Goal: Communication & Community: Answer question/provide support

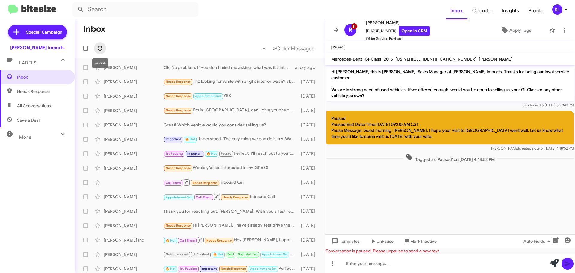
click at [102, 47] on icon at bounding box center [100, 48] width 5 height 5
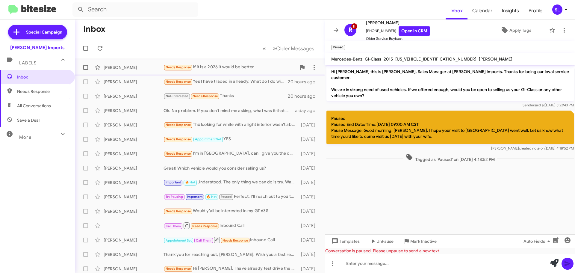
click at [254, 69] on div "Needs Response If it is a 2026 it would be better" at bounding box center [229, 67] width 133 height 7
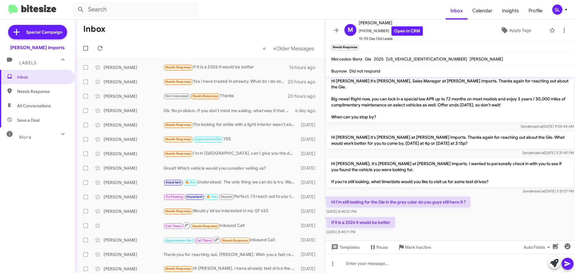
scroll to position [227, 0]
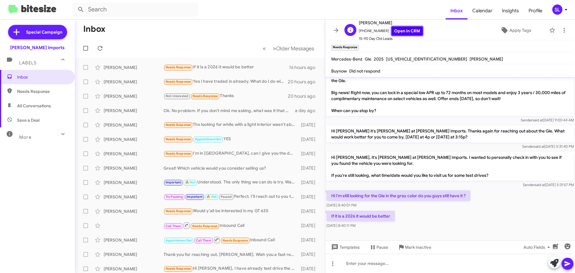
click at [399, 30] on link "Open in CRM" at bounding box center [406, 30] width 31 height 9
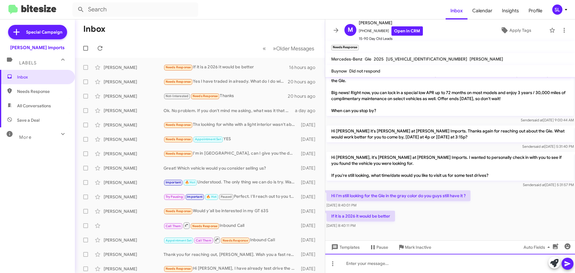
click at [372, 265] on div at bounding box center [450, 263] width 250 height 19
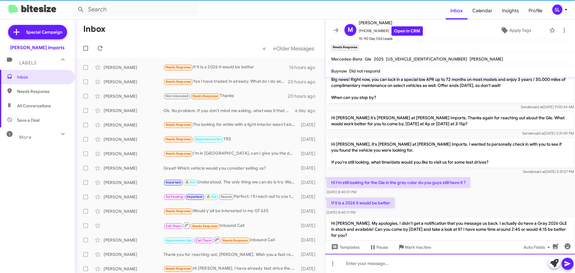
scroll to position [261, 0]
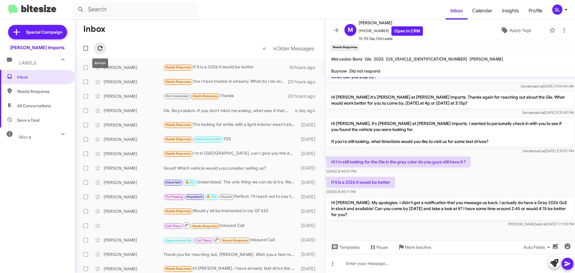
click at [102, 48] on icon at bounding box center [100, 48] width 5 height 5
click at [334, 30] on icon at bounding box center [335, 30] width 7 height 7
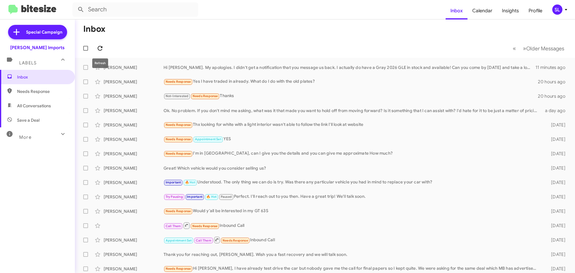
click at [99, 48] on icon at bounding box center [99, 48] width 7 height 7
click at [101, 45] on icon at bounding box center [99, 48] width 7 height 7
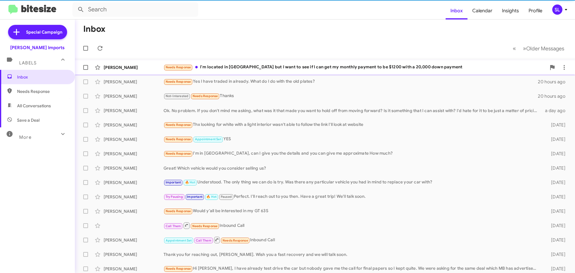
click at [230, 66] on div "Needs Response I'm located in [GEOGRAPHIC_DATA] but I want to see if I can get …" at bounding box center [354, 67] width 383 height 7
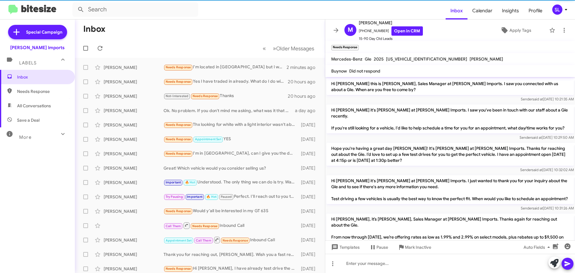
scroll to position [271, 0]
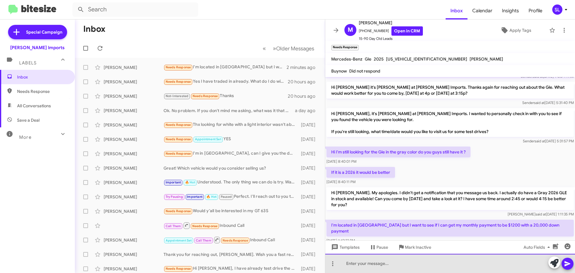
click at [395, 264] on div at bounding box center [450, 263] width 250 height 19
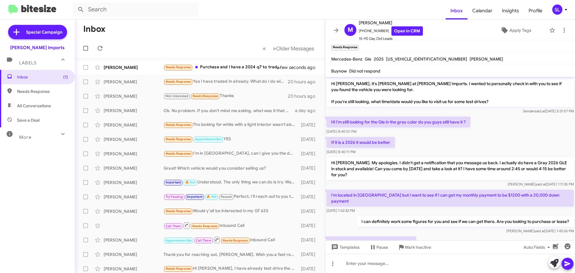
scroll to position [326, 0]
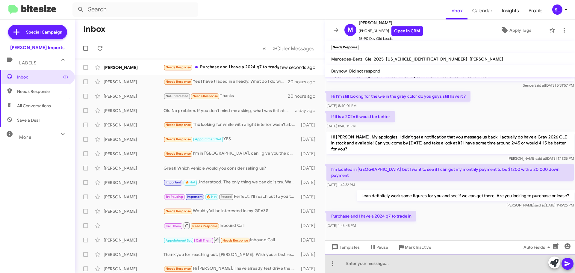
click at [381, 268] on div at bounding box center [450, 263] width 250 height 19
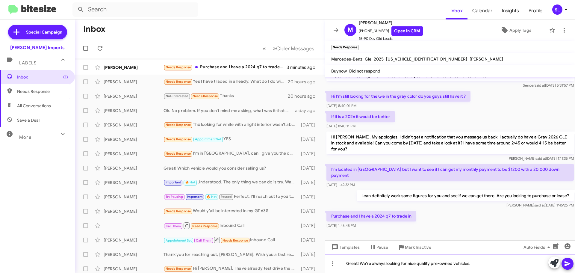
click at [477, 264] on div "Great! We're always looking for nice quality pre-owned vehicles." at bounding box center [450, 263] width 250 height 19
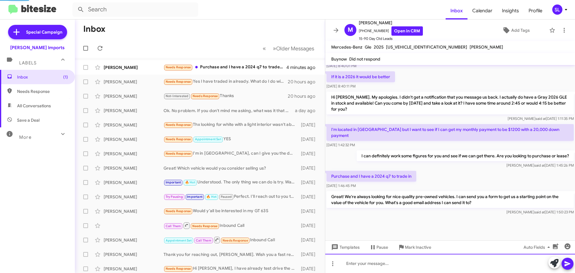
scroll to position [342, 0]
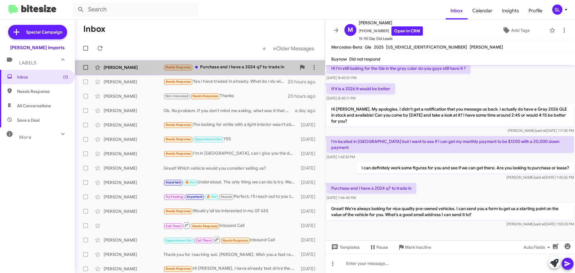
click at [227, 68] on div "Needs Response Purchase and I have a 2024 q7 to trade in" at bounding box center [229, 67] width 133 height 7
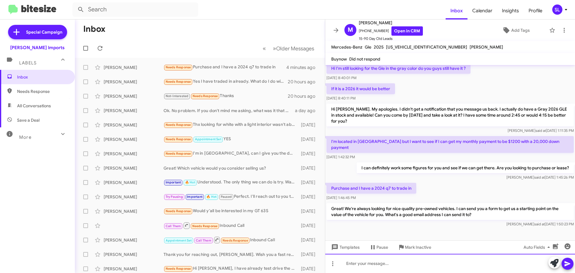
click at [416, 268] on div at bounding box center [450, 263] width 250 height 19
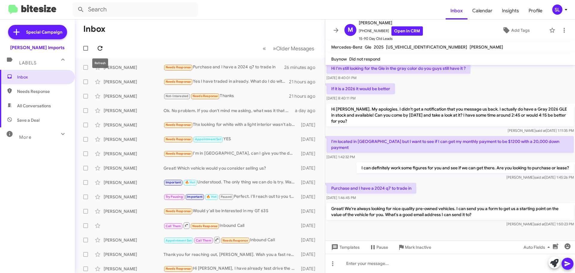
click at [101, 53] on button at bounding box center [100, 48] width 12 height 12
click at [246, 68] on div "Needs Response 🔥 Hot [EMAIL_ADDRESS][DOMAIN_NAME]" at bounding box center [229, 67] width 133 height 7
click at [237, 71] on div "[PERSON_NAME] Needs Response 🔥 Hot [EMAIL_ADDRESS][DOMAIN_NAME] 10 minutes ago" at bounding box center [200, 67] width 240 height 12
click at [104, 52] on button at bounding box center [100, 48] width 12 height 12
click at [338, 27] on icon at bounding box center [335, 30] width 7 height 7
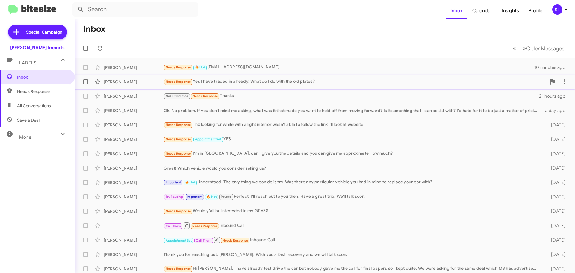
click at [250, 81] on div "Needs Response Yes I have traded in already. What do I do with the old plates?" at bounding box center [354, 81] width 383 height 7
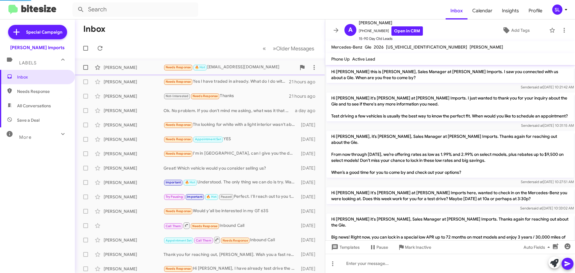
scroll to position [119, 0]
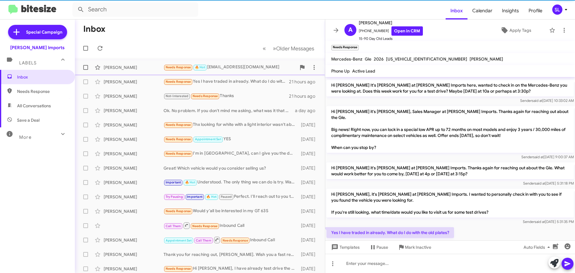
click at [246, 66] on div "Needs Response 🔥 Hot [EMAIL_ADDRESS][DOMAIN_NAME]" at bounding box center [229, 67] width 133 height 7
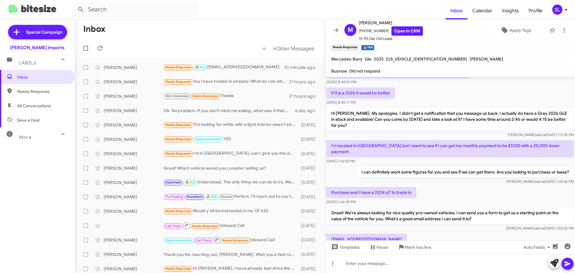
scroll to position [376, 0]
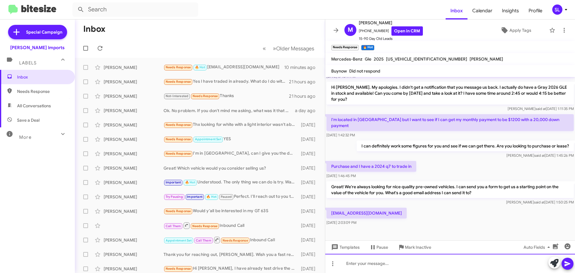
click at [391, 261] on div at bounding box center [450, 263] width 250 height 19
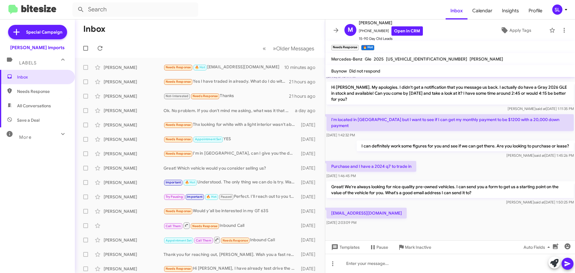
click at [390, 207] on p "[EMAIL_ADDRESS][DOMAIN_NAME]" at bounding box center [366, 212] width 80 height 11
copy p "[EMAIL_ADDRESS][DOMAIN_NAME]"
